Goal: Task Accomplishment & Management: Manage account settings

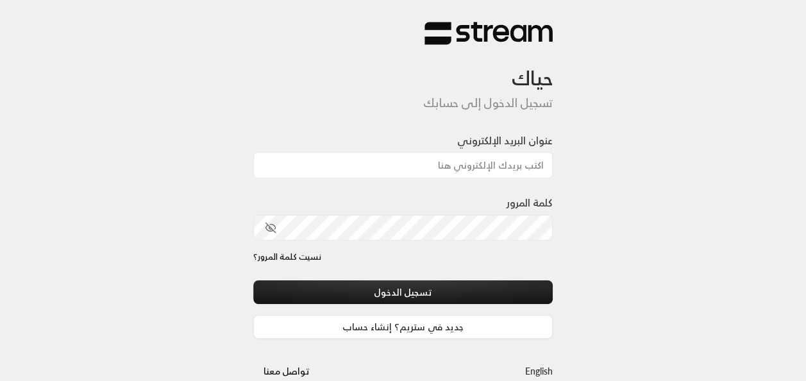
click at [333, 270] on div at bounding box center [438, 314] width 263 height 146
click at [463, 164] on input "عنوان البريد الإلكتروني" at bounding box center [403, 165] width 300 height 26
type input "[EMAIL_ADDRESS][DOMAIN_NAME]"
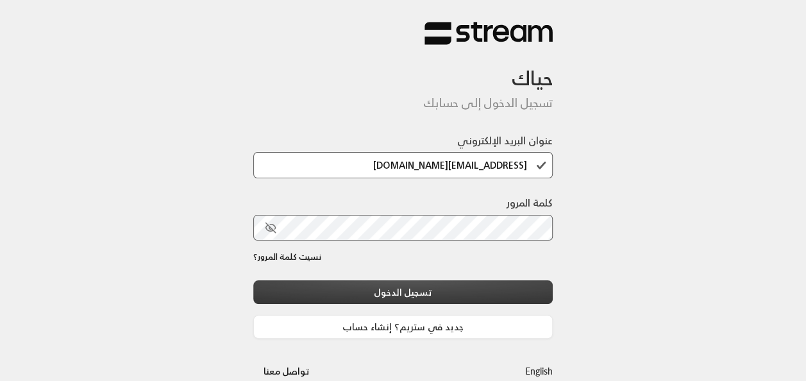
click at [357, 286] on button "تسجيل الدخول" at bounding box center [403, 292] width 300 height 24
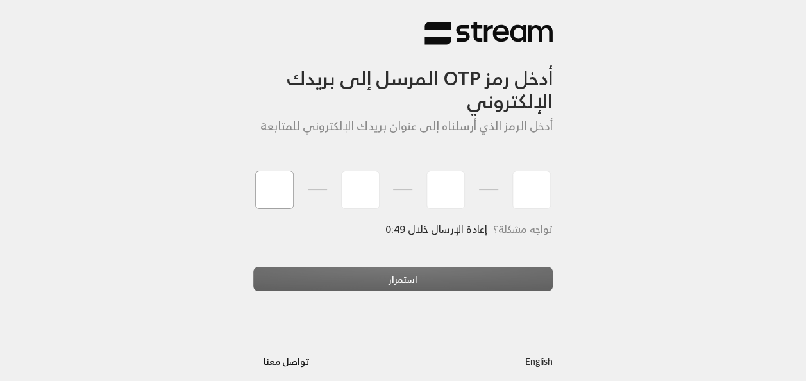
type input "2"
type input "8"
type input "9"
type input "8"
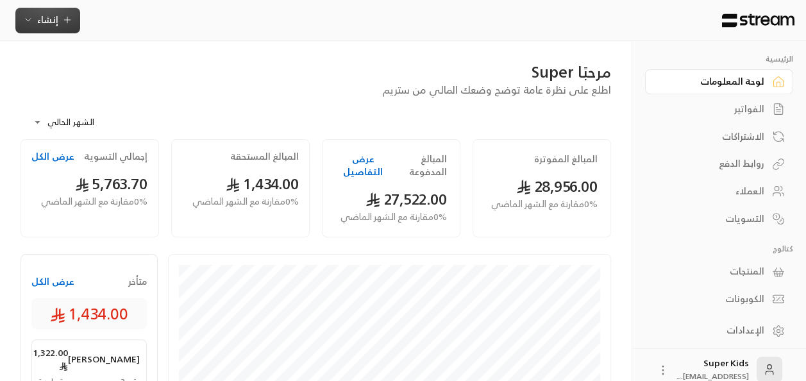
click at [64, 15] on icon "button" at bounding box center [67, 20] width 10 height 10
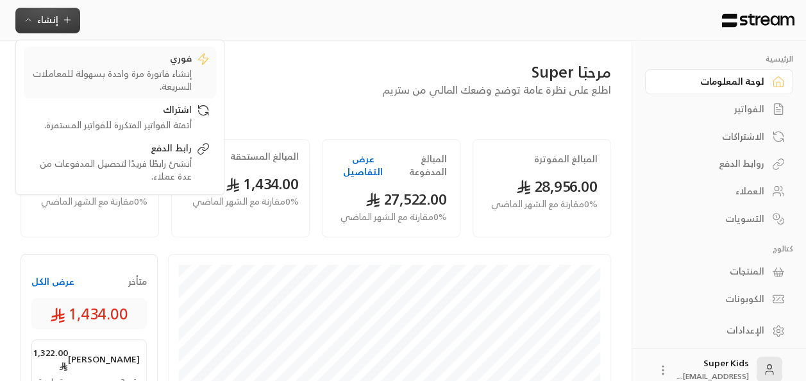
click at [138, 61] on div "فوري" at bounding box center [111, 59] width 162 height 15
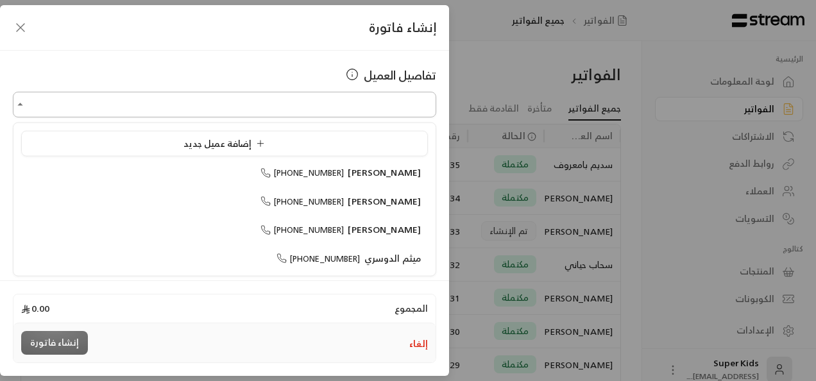
click at [374, 105] on input "اختر العميل" at bounding box center [224, 105] width 423 height 22
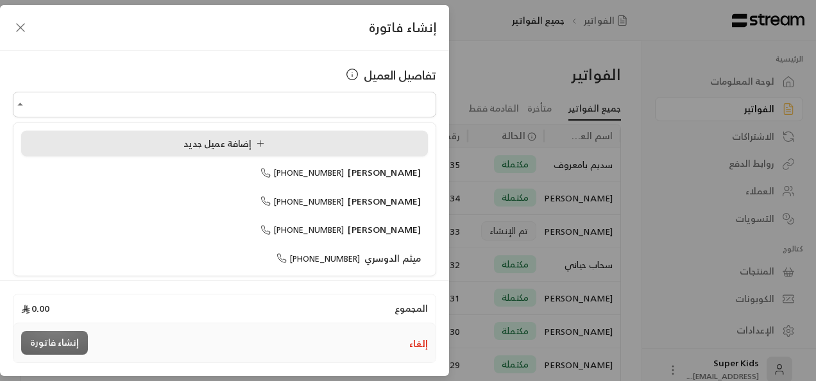
click at [264, 153] on li "إضافة عميل جديد" at bounding box center [224, 144] width 407 height 26
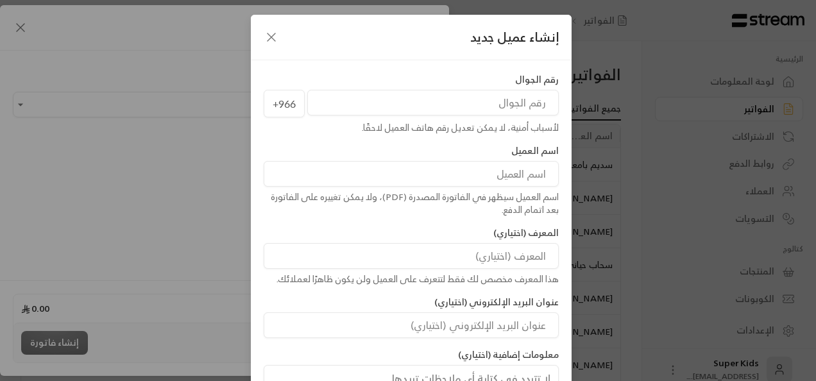
click at [489, 108] on input "tel" at bounding box center [432, 103] width 251 height 26
click at [477, 101] on input "tel" at bounding box center [432, 103] width 251 height 26
type input "501150196"
click at [460, 171] on input at bounding box center [411, 174] width 295 height 26
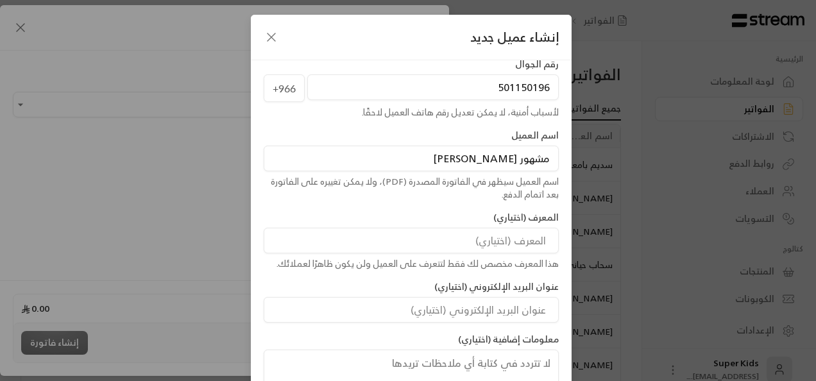
scroll to position [103, 0]
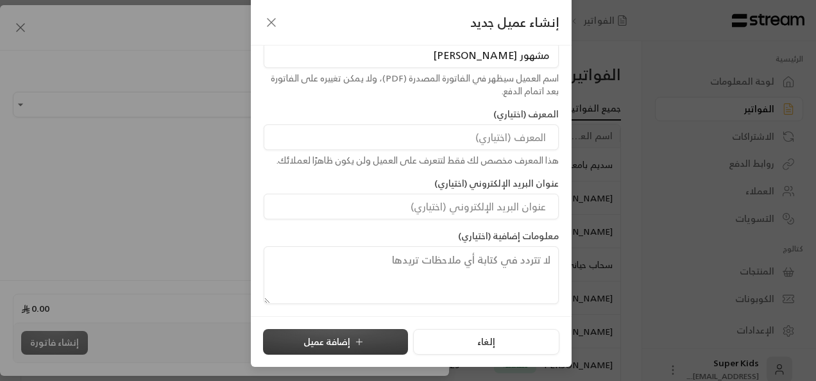
type input "مشهور [PERSON_NAME]"
click at [362, 335] on button "إضافة عميل" at bounding box center [335, 342] width 145 height 26
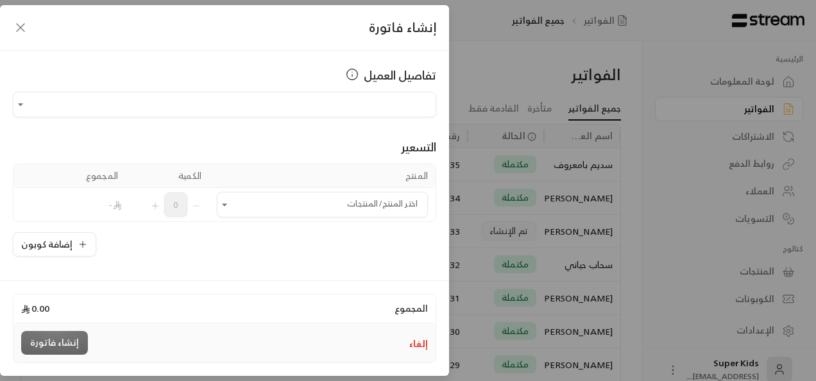
type input "**********"
click at [231, 204] on icon "Open" at bounding box center [224, 204] width 13 height 13
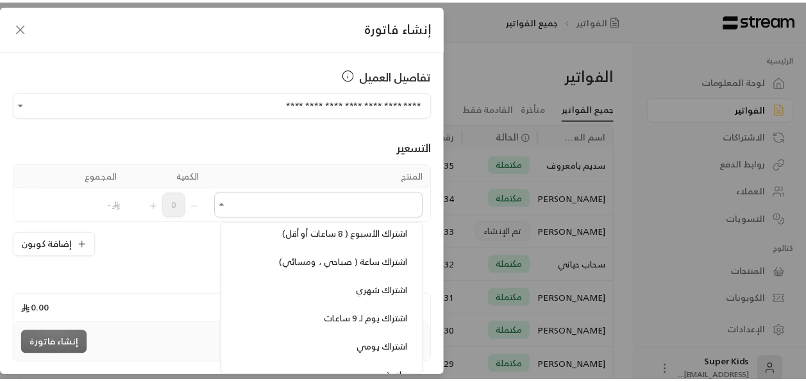
scroll to position [77, 0]
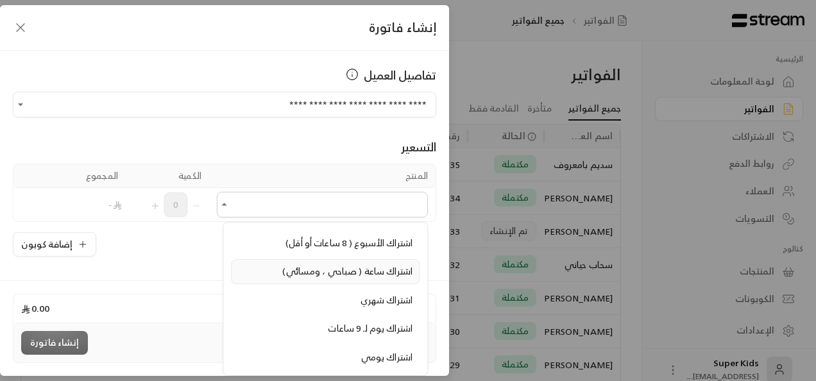
click at [344, 278] on li "اشتراك ساعة ( صباحي ، ومسائي)" at bounding box center [325, 271] width 189 height 25
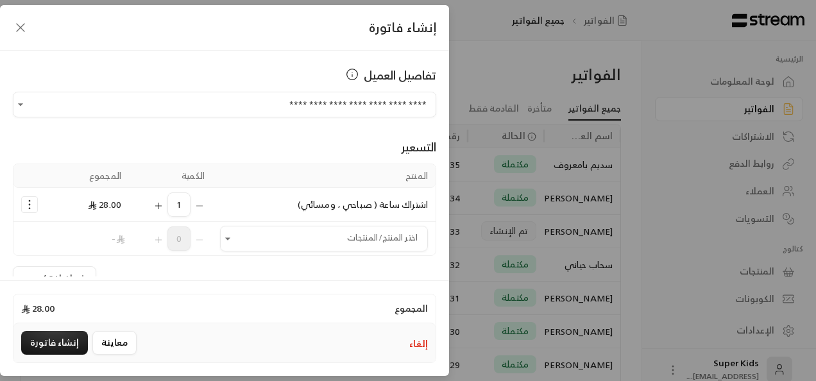
click at [164, 208] on icon "Selected Products" at bounding box center [158, 206] width 10 height 10
click at [47, 339] on button "إنشاء فاتورة" at bounding box center [54, 343] width 67 height 24
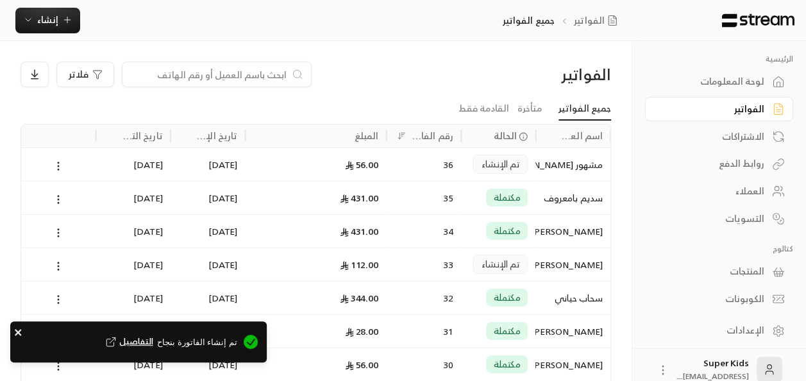
click at [18, 334] on icon "close" at bounding box center [18, 332] width 9 height 10
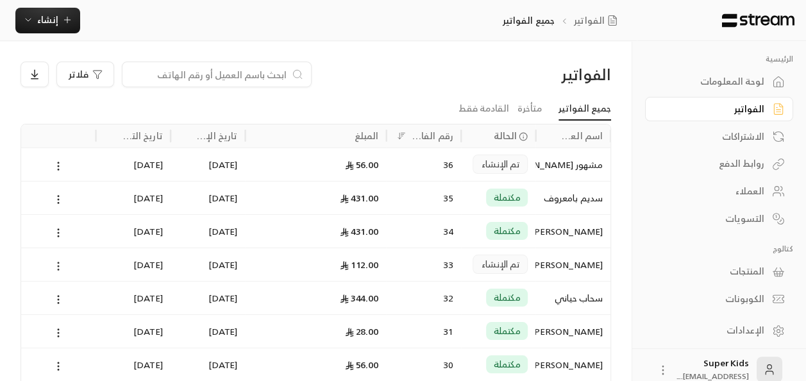
click at [61, 265] on icon at bounding box center [59, 266] width 12 height 12
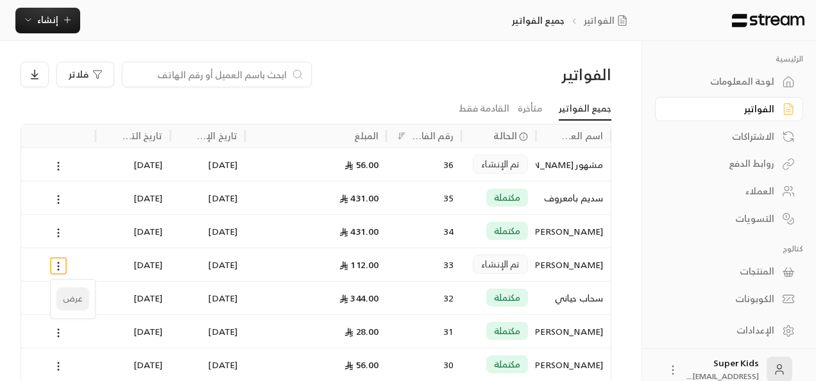
click at [74, 301] on li "عرض" at bounding box center [72, 298] width 33 height 23
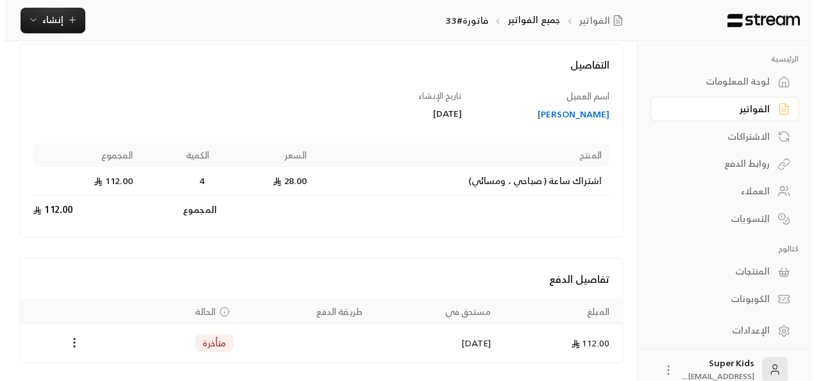
scroll to position [109, 0]
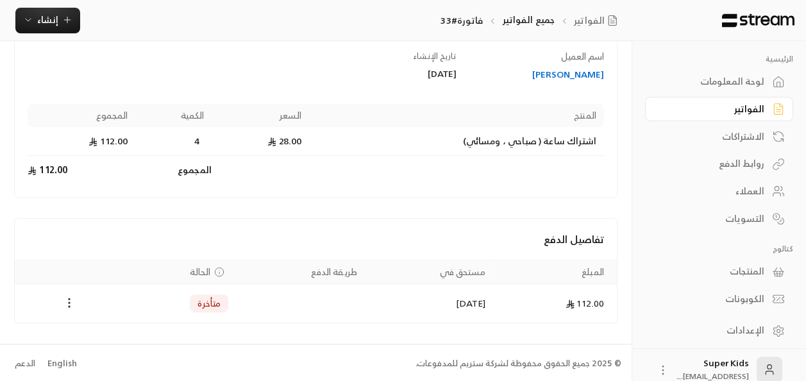
click at [69, 307] on icon "Payments" at bounding box center [69, 302] width 13 height 13
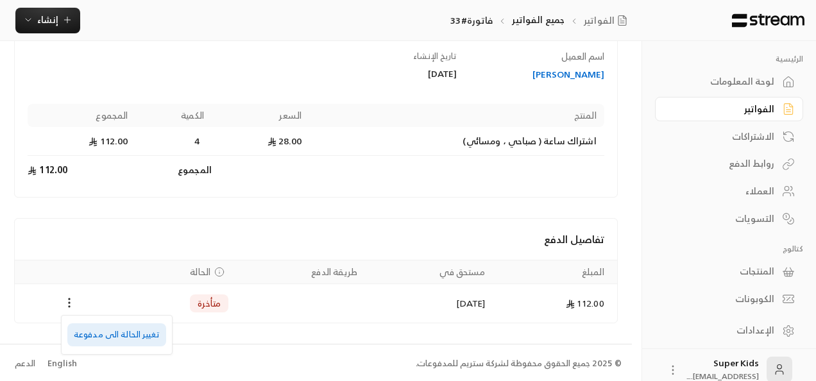
click at [145, 341] on li "تغيير الحالة الى مدفوعة" at bounding box center [116, 334] width 99 height 23
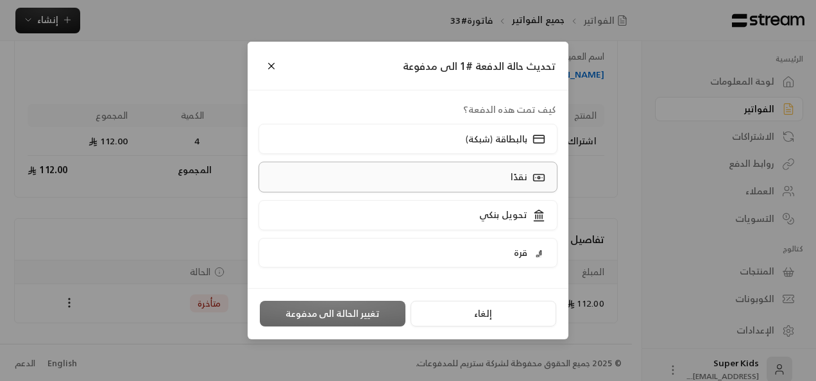
click at [511, 178] on div "نقدًا" at bounding box center [527, 176] width 40 height 13
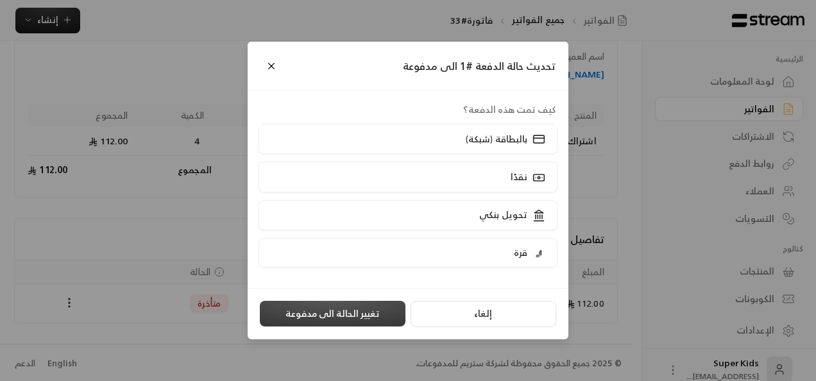
click at [354, 307] on button "تغيير الحالة الى مدفوعة" at bounding box center [333, 314] width 146 height 26
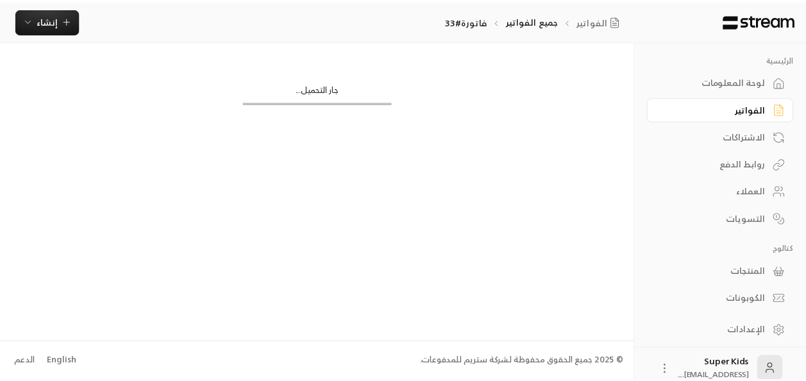
scroll to position [0, 0]
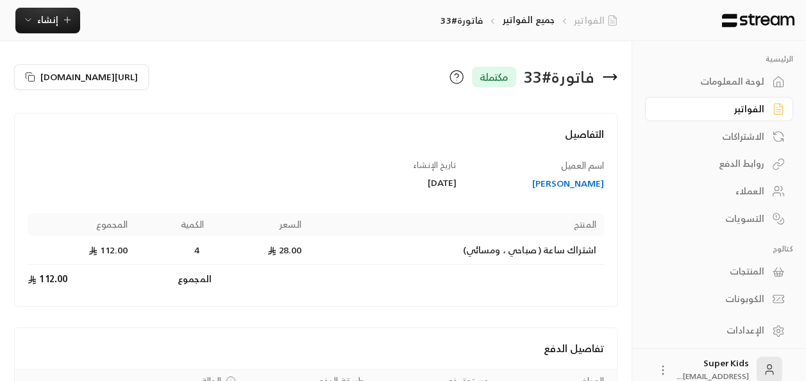
click at [593, 17] on link "الفواتير" at bounding box center [598, 20] width 49 height 13
